Goal: Transaction & Acquisition: Obtain resource

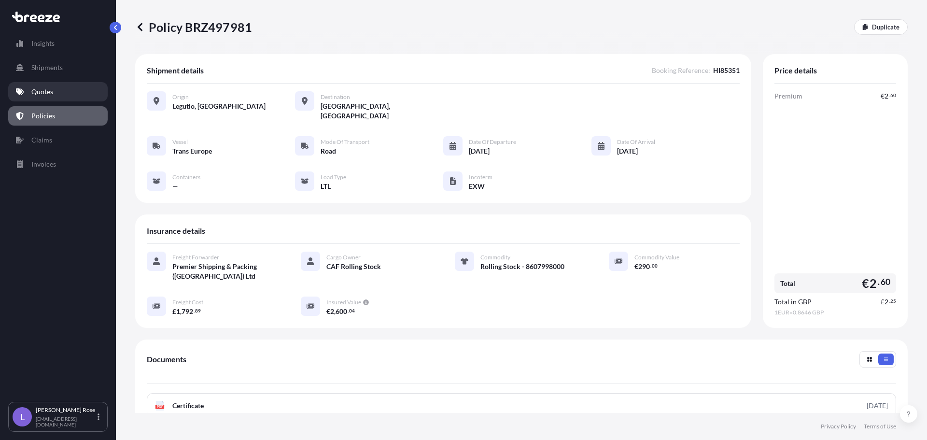
click at [52, 92] on p "Quotes" at bounding box center [42, 92] width 22 height 10
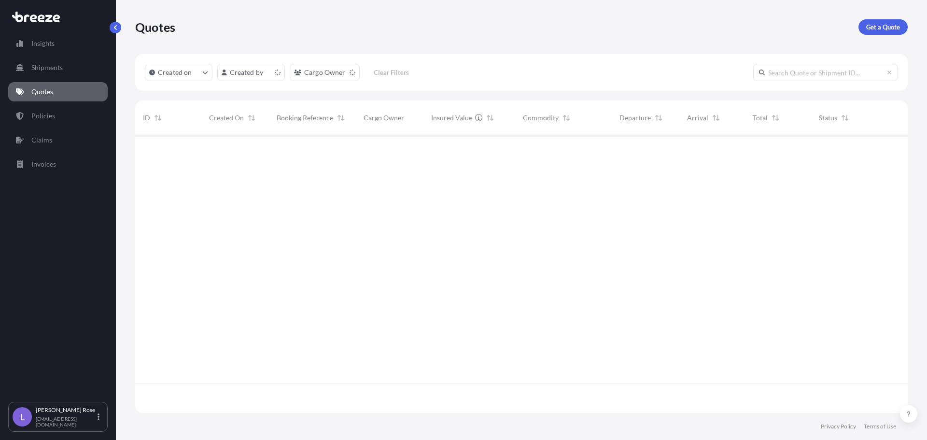
scroll to position [276, 765]
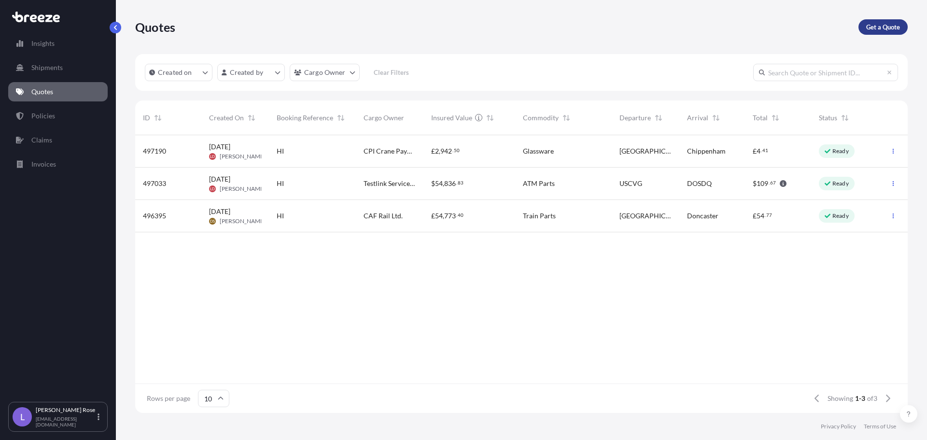
click at [878, 27] on p "Get a Quote" at bounding box center [883, 27] width 34 height 10
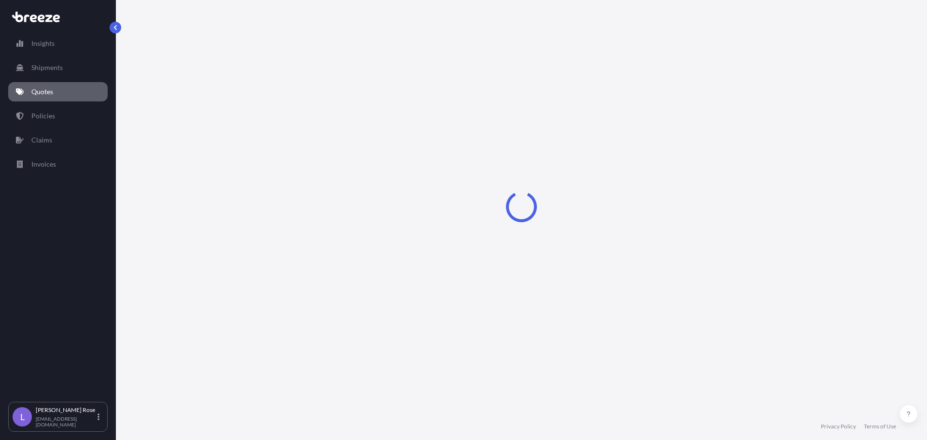
select select "Sea"
select select "1"
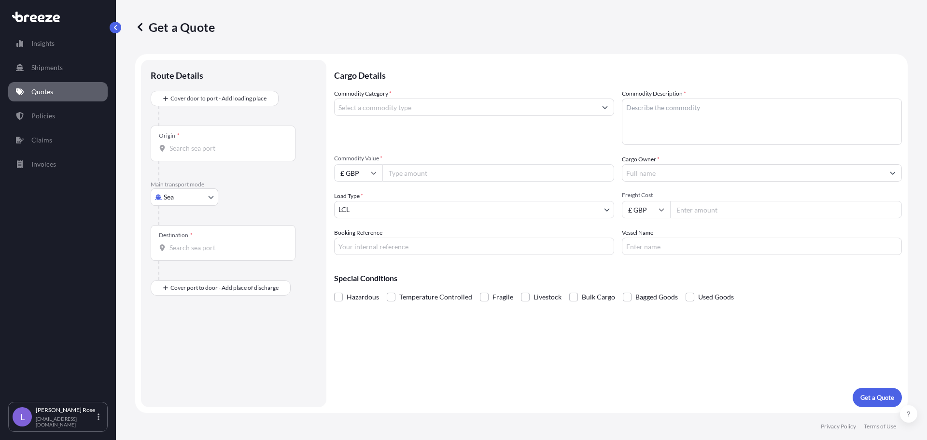
click at [192, 197] on body "Insights Shipments Quotes Policies Claims Invoices L [PERSON_NAME] [PERSON_NAME…" at bounding box center [463, 220] width 927 height 440
click at [175, 253] on span "Road" at bounding box center [176, 257] width 15 height 10
select select "Road"
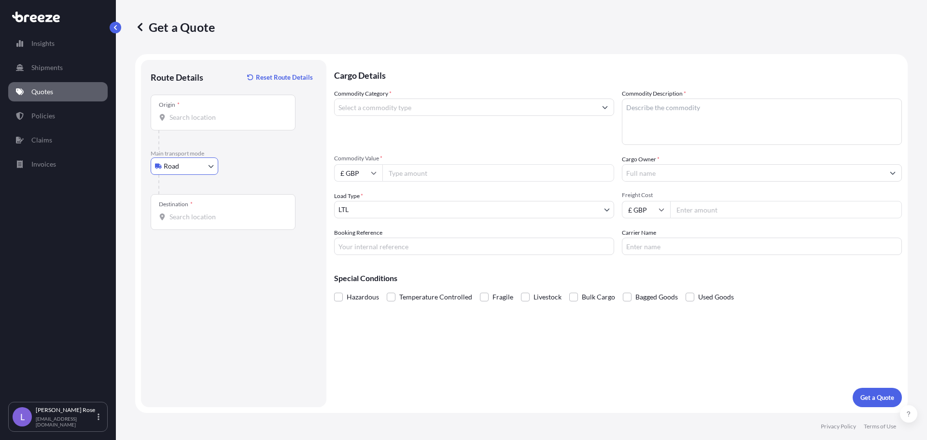
click at [206, 118] on input "Origin *" at bounding box center [227, 118] width 114 height 10
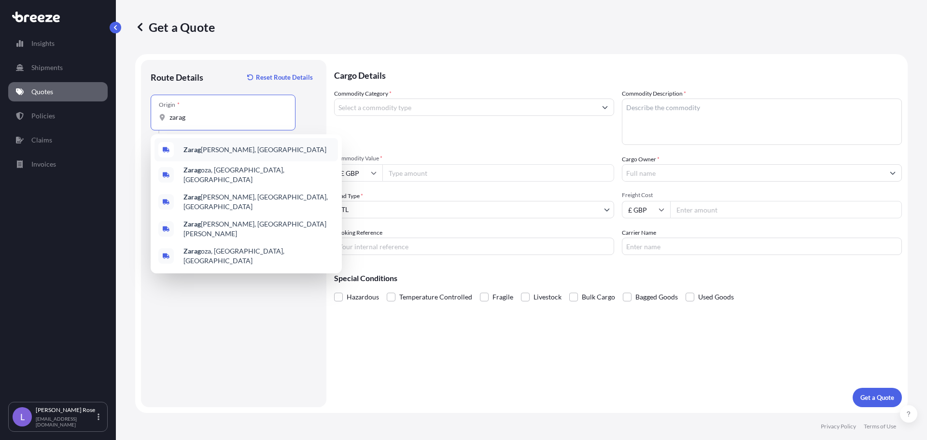
click at [193, 152] on b "Zarag" at bounding box center [192, 149] width 17 height 8
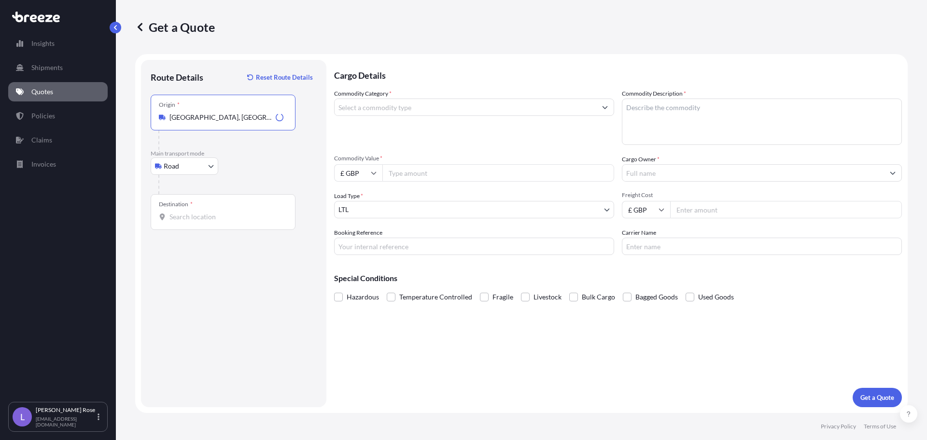
type input "[GEOGRAPHIC_DATA], [GEOGRAPHIC_DATA]"
click at [196, 204] on div "Destination *" at bounding box center [223, 212] width 145 height 36
click at [196, 212] on input "Destination *" at bounding box center [227, 217] width 114 height 10
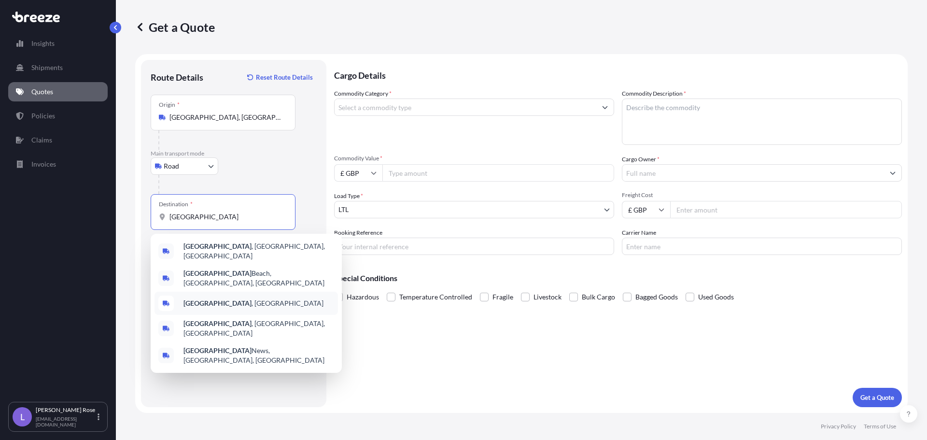
click at [223, 292] on div "[GEOGRAPHIC_DATA] , [GEOGRAPHIC_DATA]" at bounding box center [247, 303] width 184 height 23
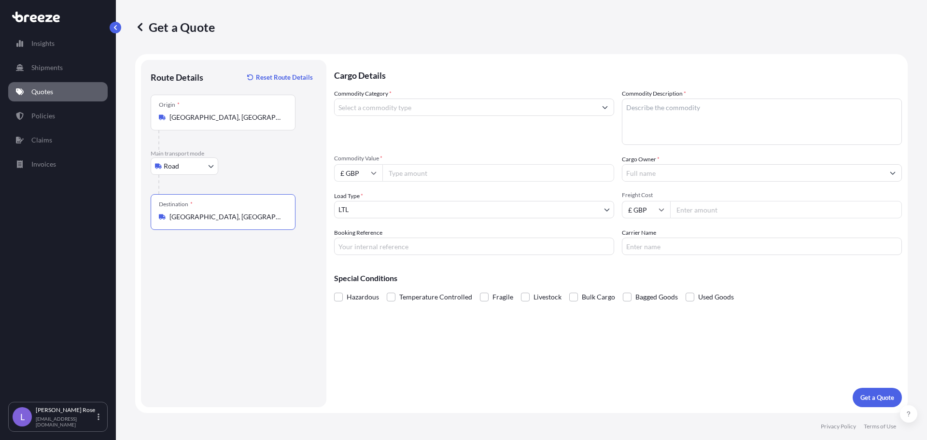
type input "[GEOGRAPHIC_DATA], [GEOGRAPHIC_DATA]"
click at [368, 110] on input "Commodity Category *" at bounding box center [466, 107] width 262 height 17
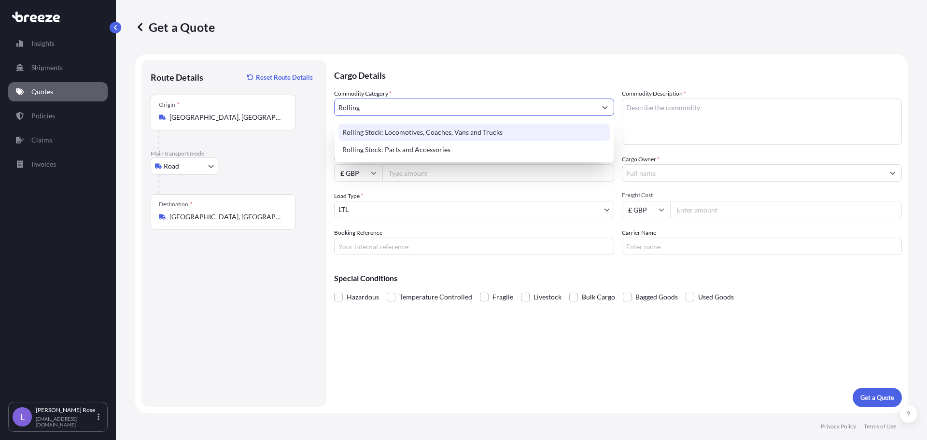
click at [380, 129] on div "Rolling Stock: Locomotives, Coaches, Vans and Trucks" at bounding box center [474, 132] width 271 height 17
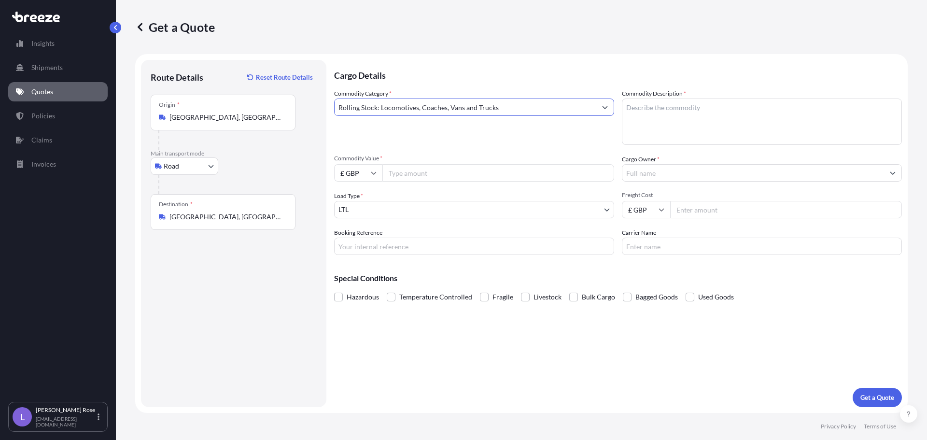
drag, startPoint x: 546, startPoint y: 104, endPoint x: 382, endPoint y: 103, distance: 163.7
click at [382, 103] on input "Rolling Stock: Locomotives, Coaches, Vans and Trucks" at bounding box center [466, 107] width 262 height 17
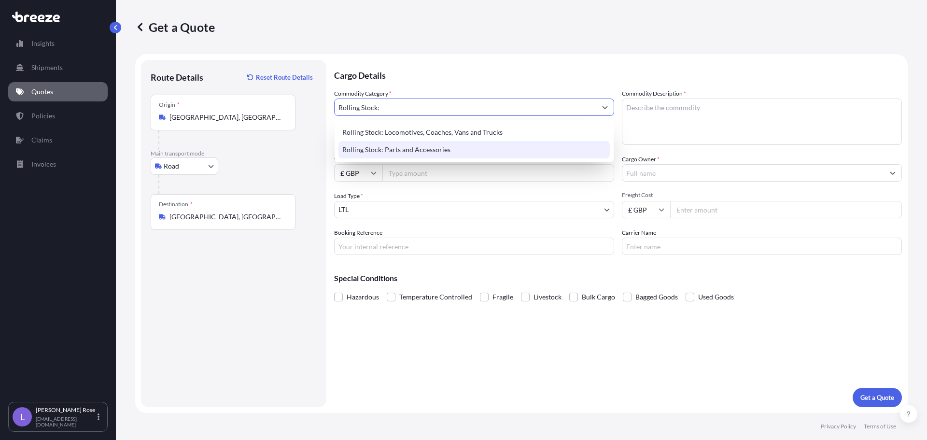
click at [405, 148] on div "Rolling Stock: Parts and Accessories" at bounding box center [474, 149] width 271 height 17
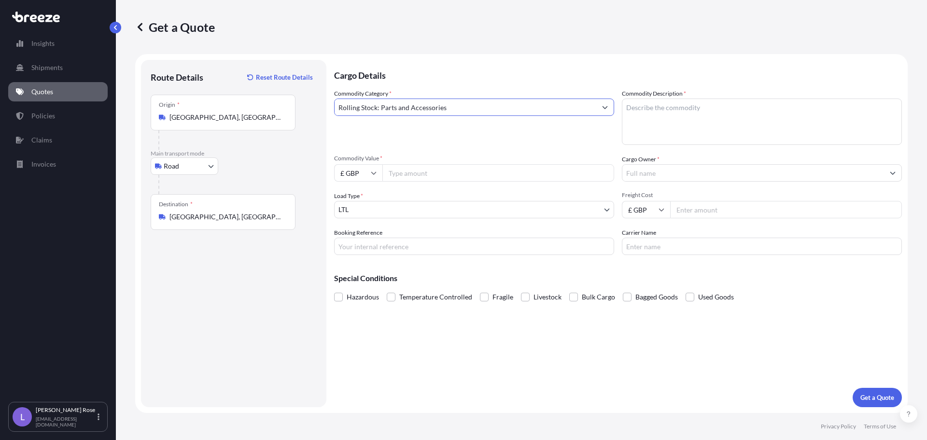
type input "Rolling Stock: Parts and Accessories"
click at [700, 110] on textarea "Commodity Description *" at bounding box center [762, 122] width 280 height 46
type textarea "Rolling Stock - 8607998000"
click at [488, 173] on input "Commodity Value *" at bounding box center [498, 172] width 232 height 17
click at [373, 172] on icon at bounding box center [374, 173] width 6 height 6
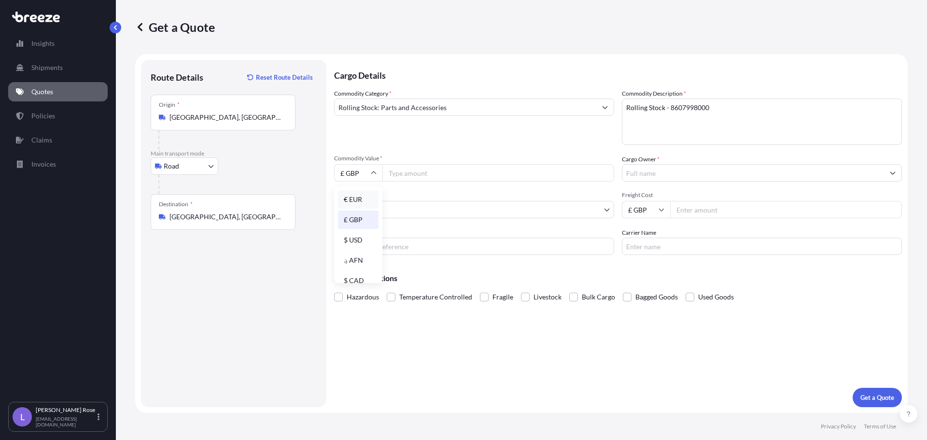
click at [356, 202] on div "€ EUR" at bounding box center [358, 199] width 41 height 18
type input "€ EUR"
click at [398, 179] on input "Commodity Value *" at bounding box center [498, 172] width 232 height 17
type input "8266.01"
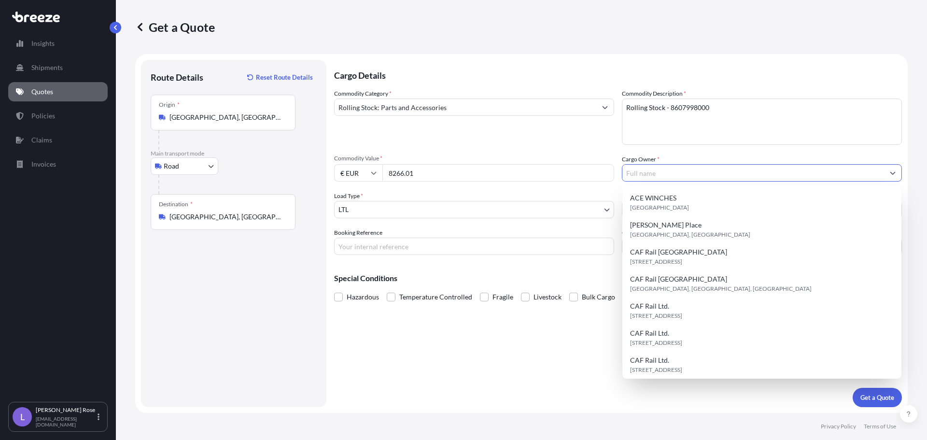
click at [685, 176] on input "Cargo Owner *" at bounding box center [753, 172] width 262 height 17
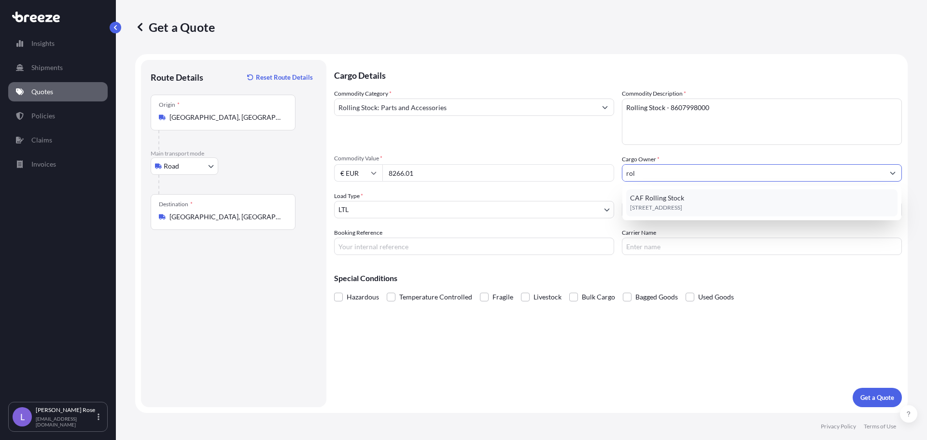
click at [689, 200] on div "[STREET_ADDRESS]" at bounding box center [761, 202] width 271 height 27
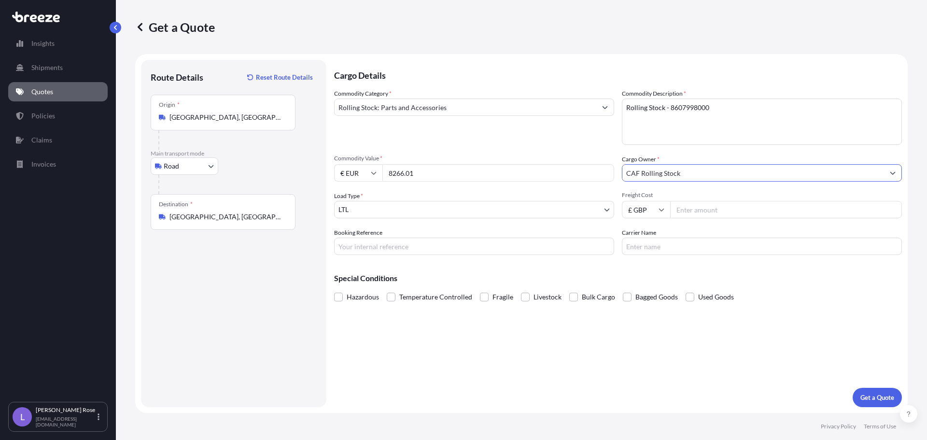
type input "CAF Rolling Stock"
click at [678, 206] on input "Freight Cost" at bounding box center [786, 209] width 232 height 17
type input "3540.14"
click at [678, 247] on input "Carrier Name" at bounding box center [762, 246] width 280 height 17
type input "Trans Europe"
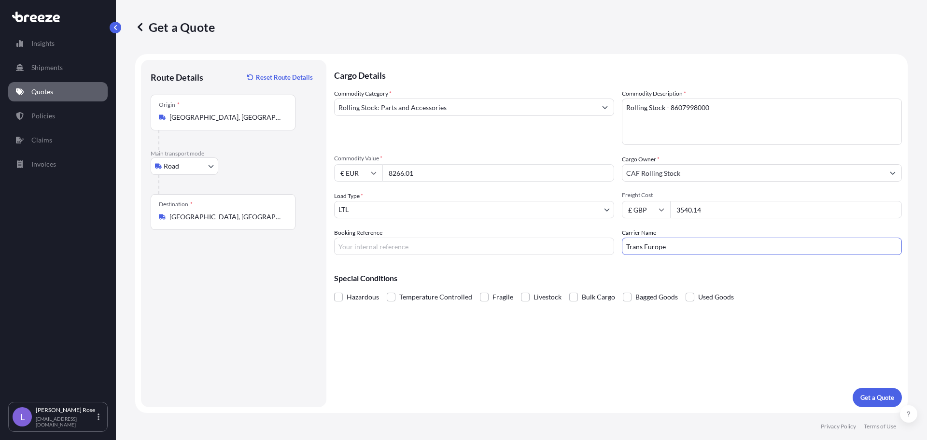
click at [562, 250] on input "Booking Reference" at bounding box center [474, 246] width 280 height 17
type input "HI85413"
click at [868, 394] on p "Get a Quote" at bounding box center [878, 398] width 34 height 10
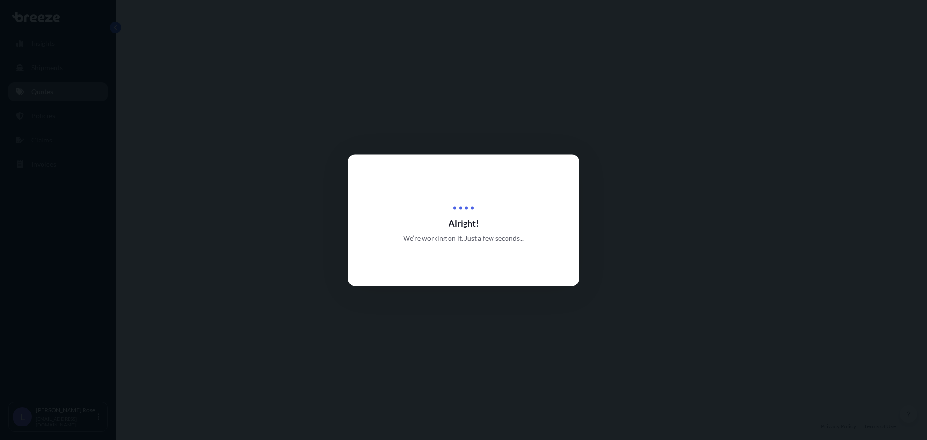
select select "Road"
select select "1"
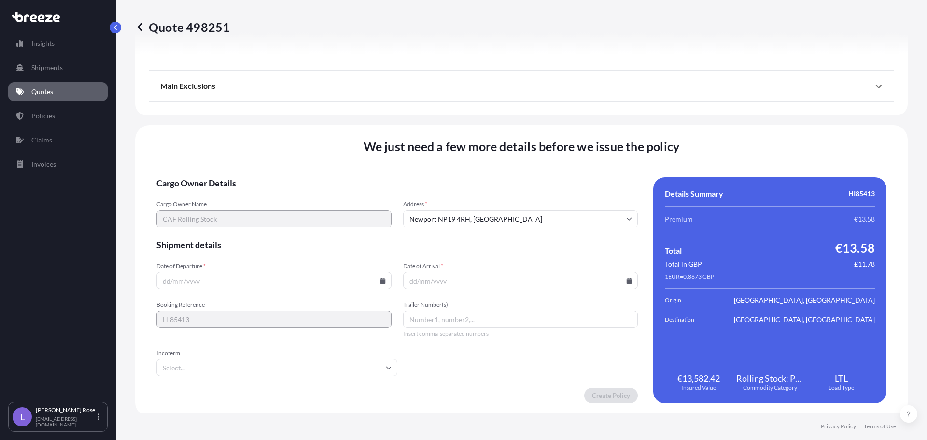
scroll to position [1093, 0]
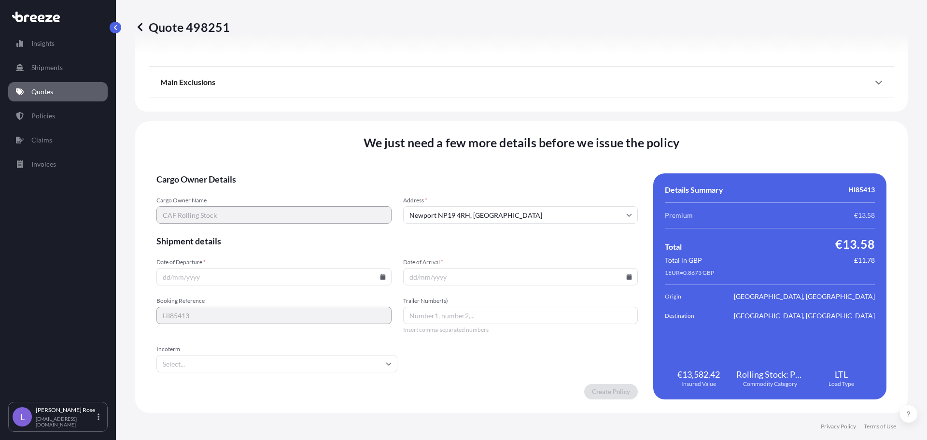
click at [380, 274] on icon at bounding box center [383, 277] width 6 height 6
click at [288, 150] on div "1 2 3 4 5 6 7" at bounding box center [273, 153] width 155 height 17
click at [292, 154] on button "5" at bounding box center [295, 153] width 15 height 15
type input "[DATE]"
click at [627, 277] on icon at bounding box center [629, 277] width 5 height 6
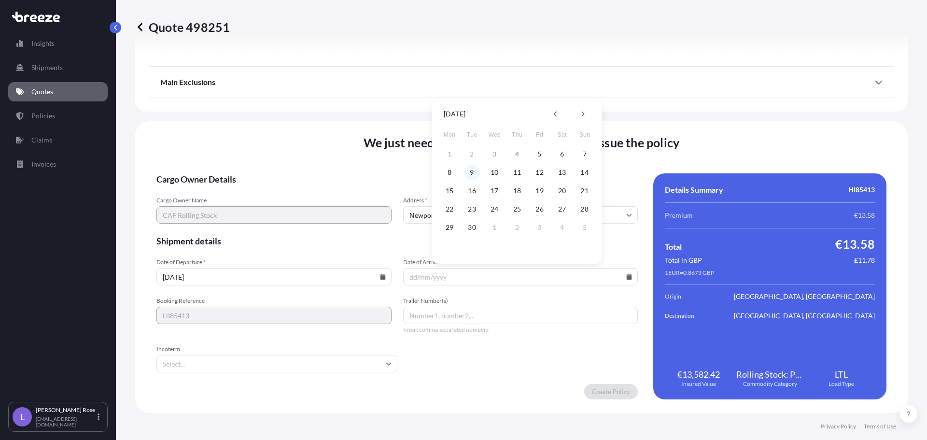
click at [472, 173] on button "9" at bounding box center [472, 172] width 15 height 15
type input "[DATE]"
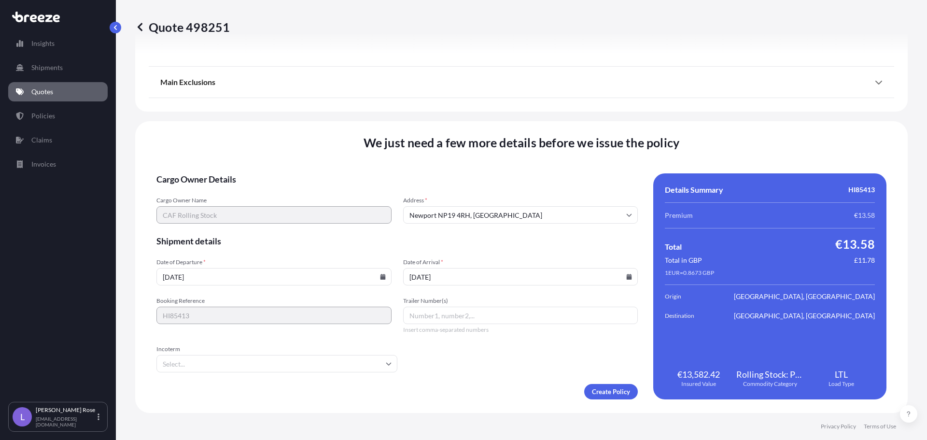
click at [378, 367] on input "Incoterm" at bounding box center [276, 363] width 241 height 17
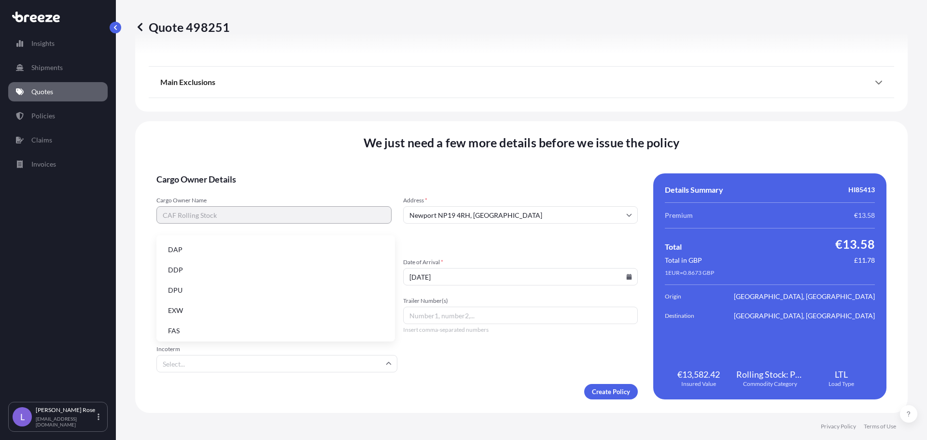
scroll to position [97, 0]
click at [184, 292] on li "EXW" at bounding box center [275, 293] width 231 height 18
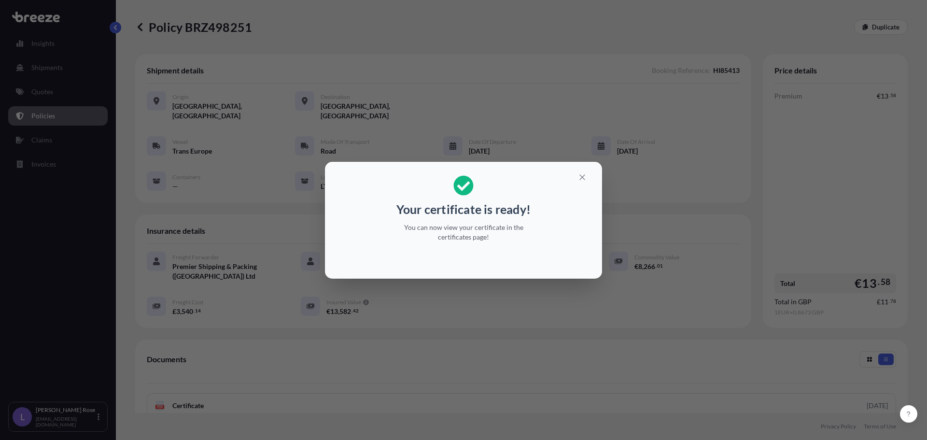
click at [601, 339] on div "Your certificate is ready! You can now view your certificate in the certificate…" at bounding box center [463, 220] width 927 height 440
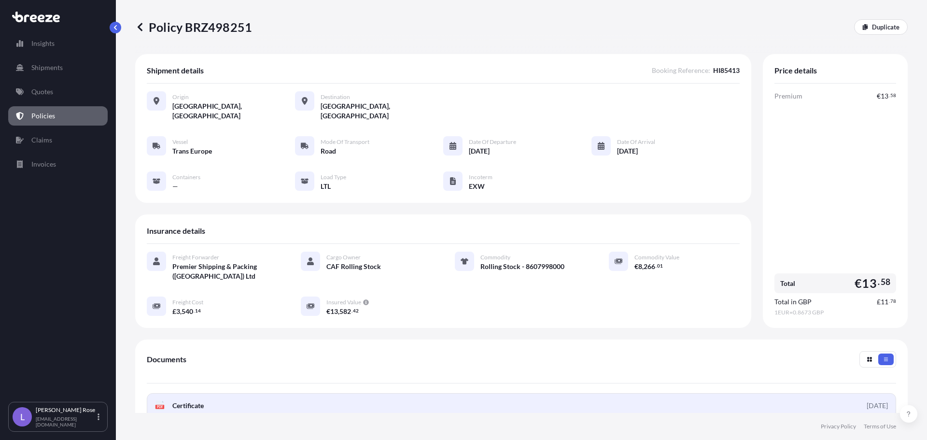
click at [596, 393] on link "PDF Certificate [DATE]" at bounding box center [521, 405] width 749 height 25
